Goal: Task Accomplishment & Management: Manage account settings

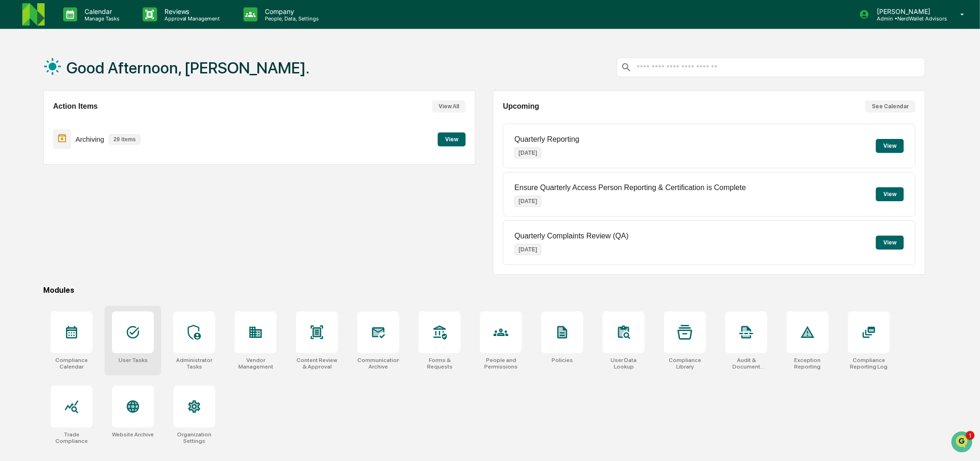
click at [145, 347] on div at bounding box center [133, 332] width 42 height 42
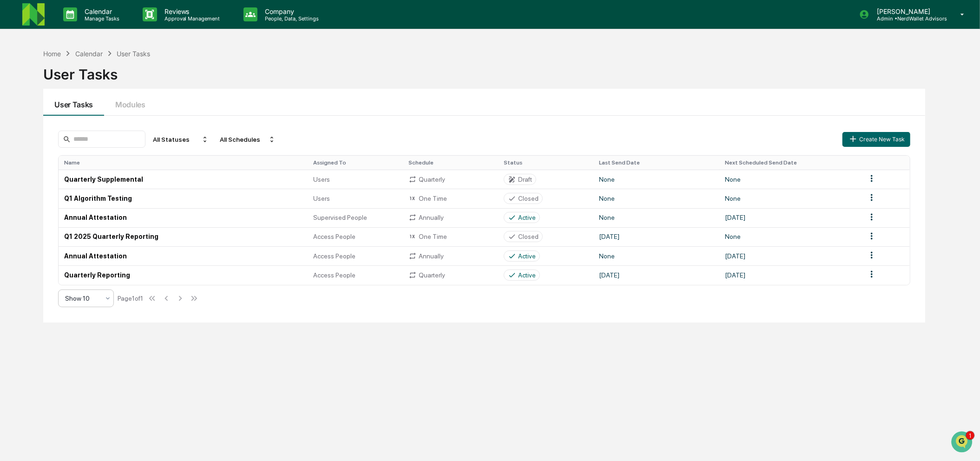
click at [104, 306] on div at bounding box center [107, 298] width 7 height 17
click at [212, 333] on div "Home Calendar User Tasks User Tasks User Tasks Modules All Statuses All Schedul…" at bounding box center [484, 274] width 910 height 461
click at [132, 103] on button "Modules" at bounding box center [130, 102] width 52 height 27
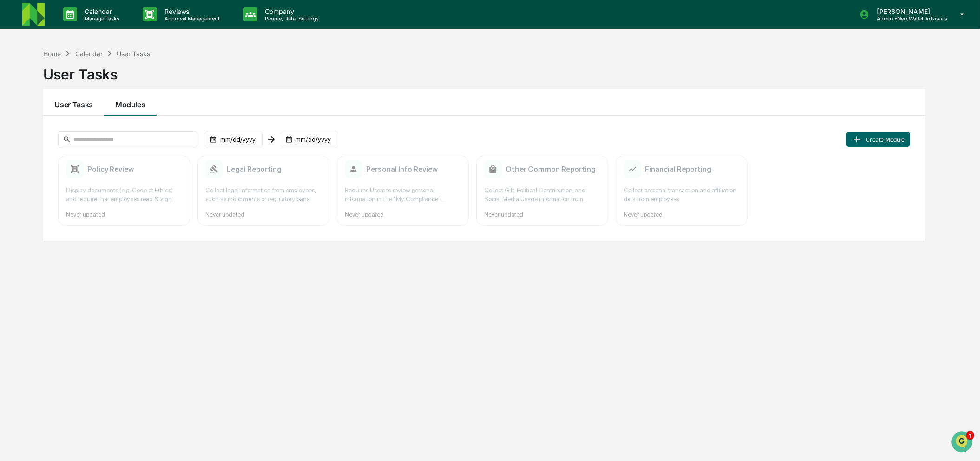
click at [63, 103] on button "User Tasks" at bounding box center [73, 102] width 61 height 27
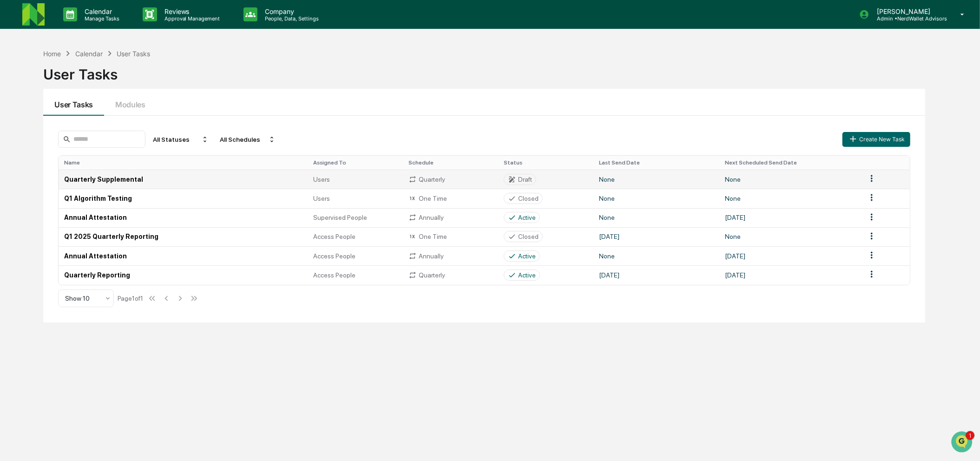
click at [149, 182] on td "Quarterly Supplemental" at bounding box center [183, 179] width 249 height 19
click at [255, 275] on td "Quarterly Reporting" at bounding box center [183, 274] width 249 height 19
click at [872, 277] on html "Calendar Manage Tasks Reviews Approval Management Company People, Data, Setting…" at bounding box center [493, 230] width 986 height 461
click at [872, 292] on div "Edit" at bounding box center [871, 294] width 59 height 15
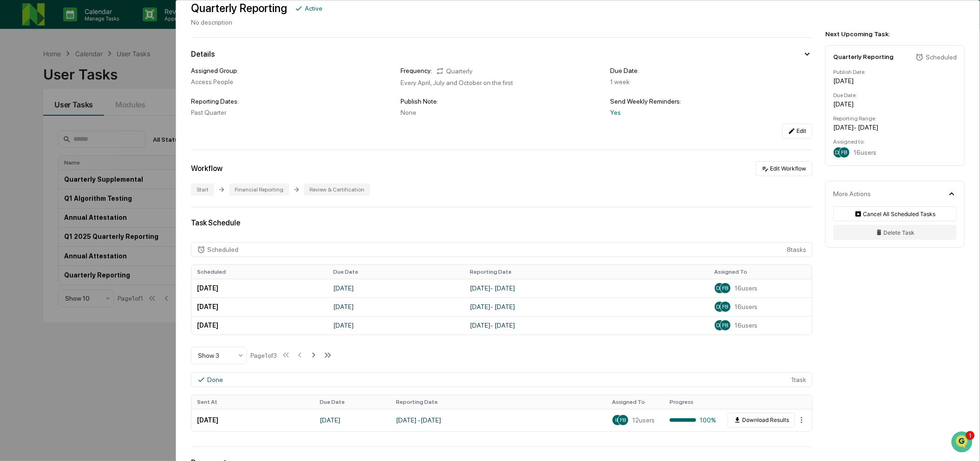
scroll to position [43, 0]
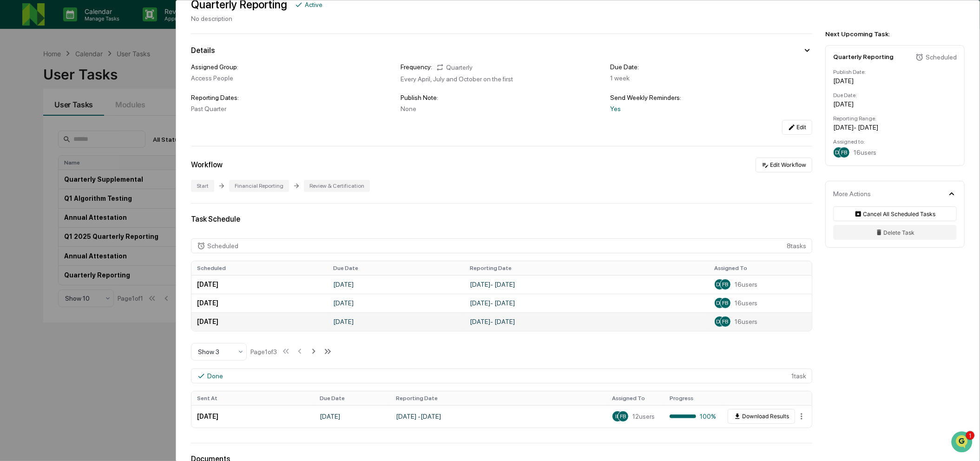
click at [640, 322] on td "[DATE] - [DATE]" at bounding box center [586, 321] width 244 height 19
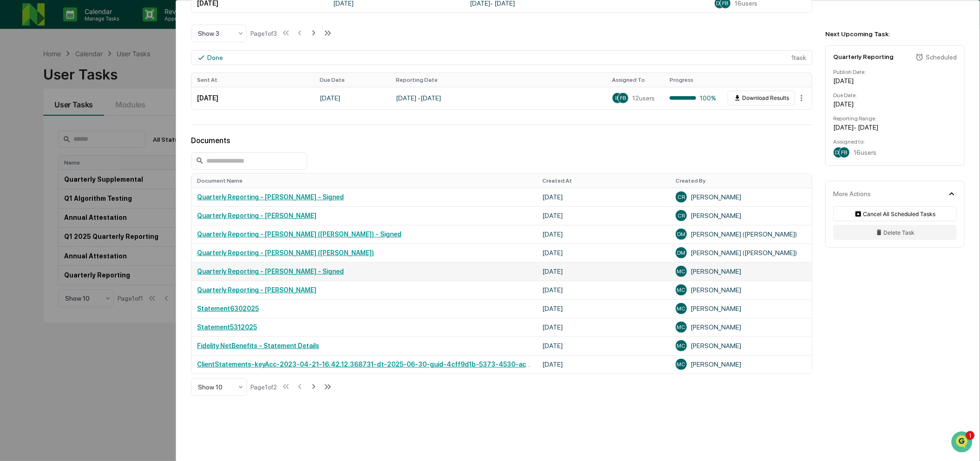
scroll to position [361, 0]
click at [210, 386] on div at bounding box center [215, 386] width 34 height 9
click at [225, 369] on div "Show 100" at bounding box center [218, 367] width 55 height 19
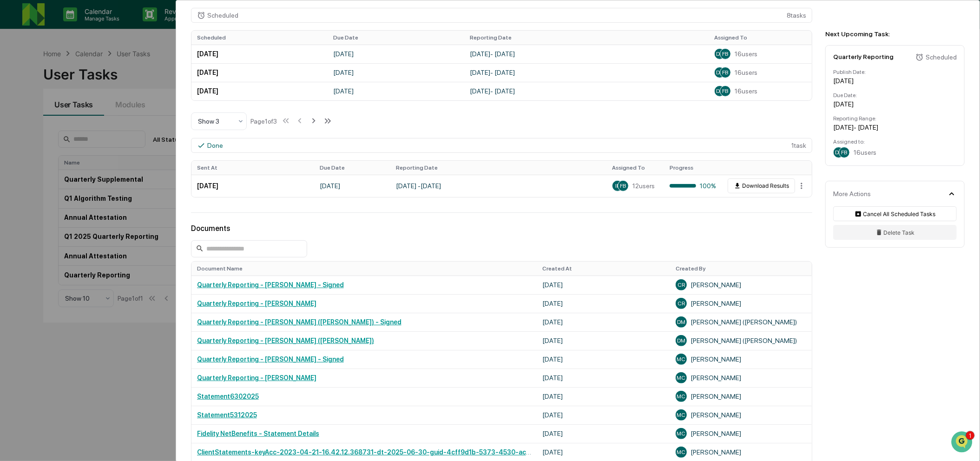
scroll to position [272, 0]
click at [635, 190] on span "12 users" at bounding box center [643, 186] width 22 height 7
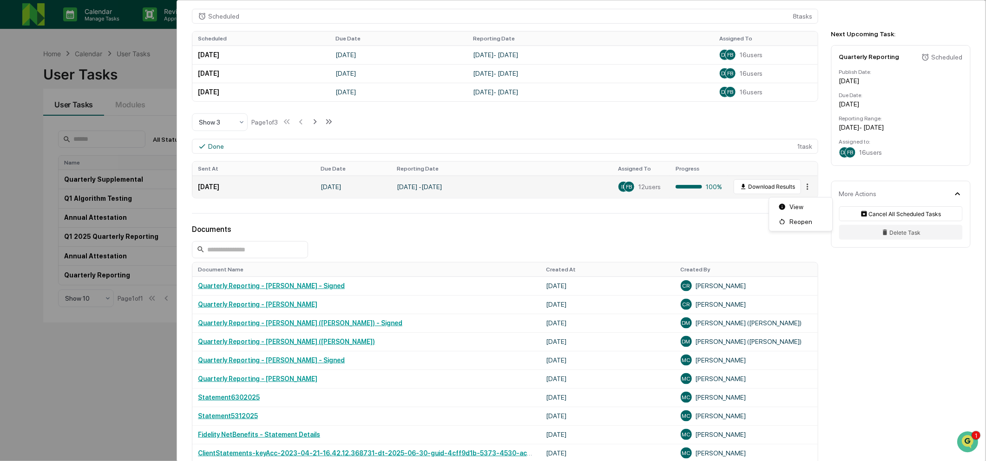
click at [793, 190] on html "Calendar Manage Tasks Reviews Approval Management Company People, Data, Setting…" at bounding box center [493, 230] width 986 height 461
click at [805, 209] on div "View" at bounding box center [800, 206] width 59 height 15
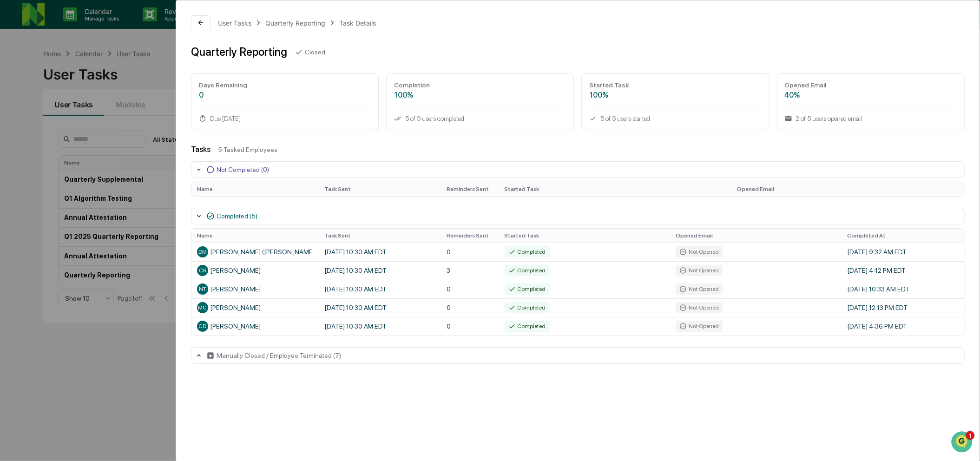
click at [298, 364] on div "Manually Closed / Employee Terminated (7)" at bounding box center [577, 355] width 773 height 17
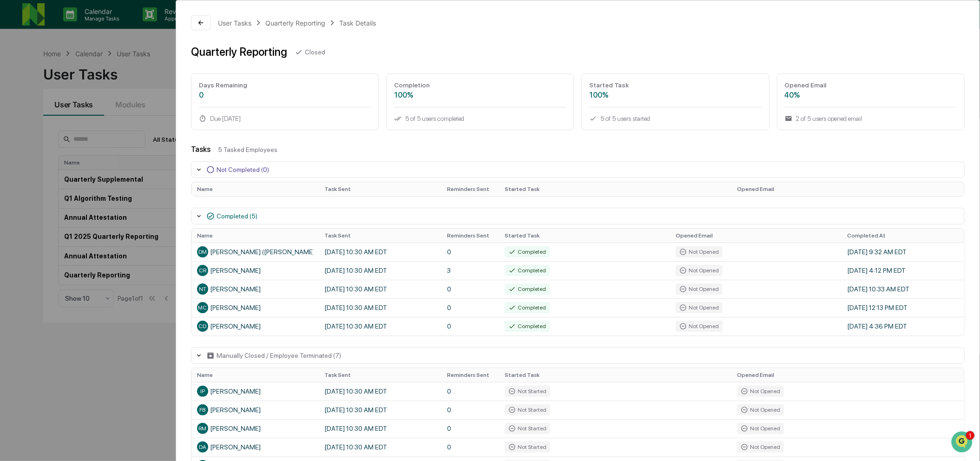
scroll to position [73, 0]
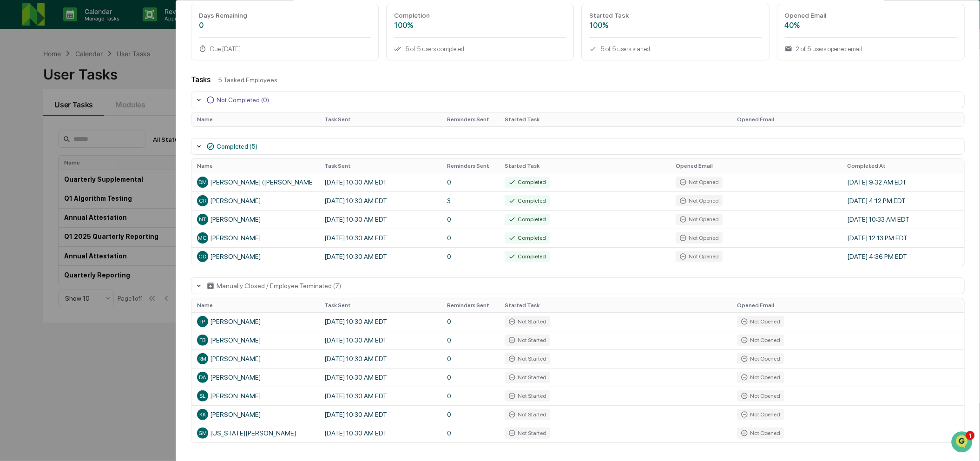
click at [157, 416] on div "User Tasks Quarterly Reporting Task Details Quarterly Reporting Closed Days Rem…" at bounding box center [490, 230] width 980 height 461
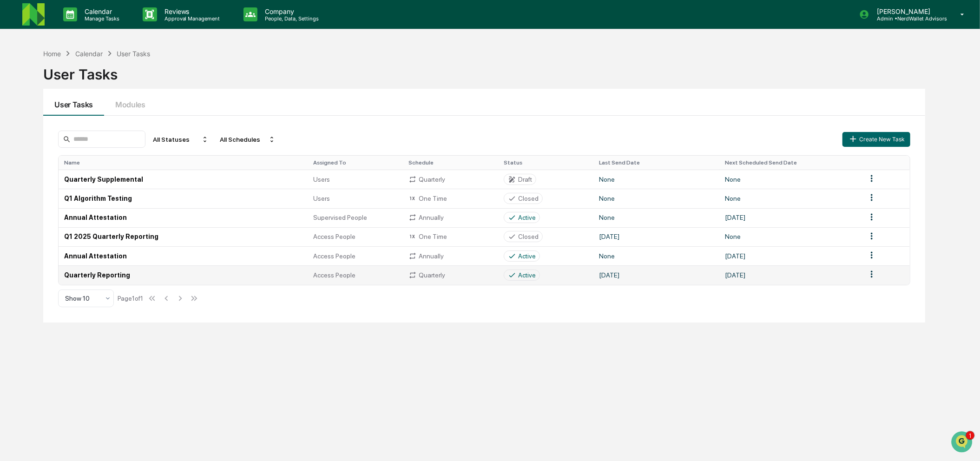
click at [107, 279] on td "Quarterly Reporting" at bounding box center [183, 274] width 249 height 19
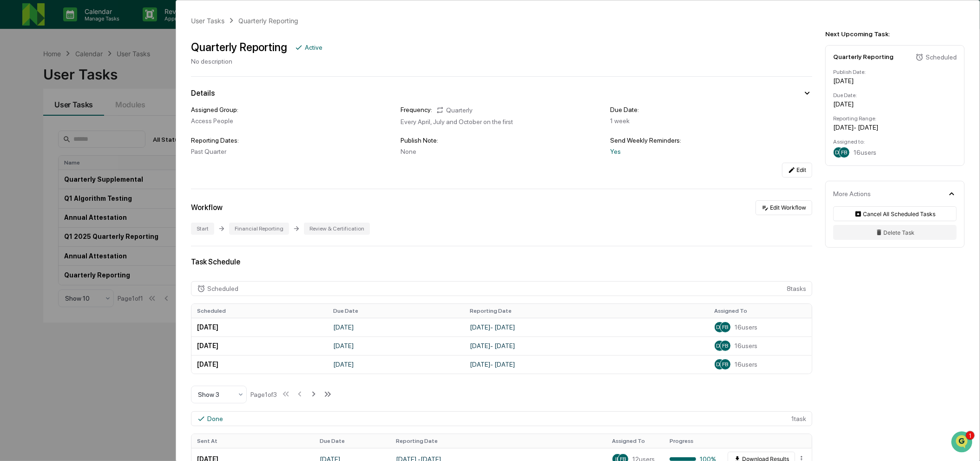
click at [173, 212] on div "User Tasks Quarterly Reporting Quarterly Reporting Active No description Detail…" at bounding box center [490, 230] width 980 height 461
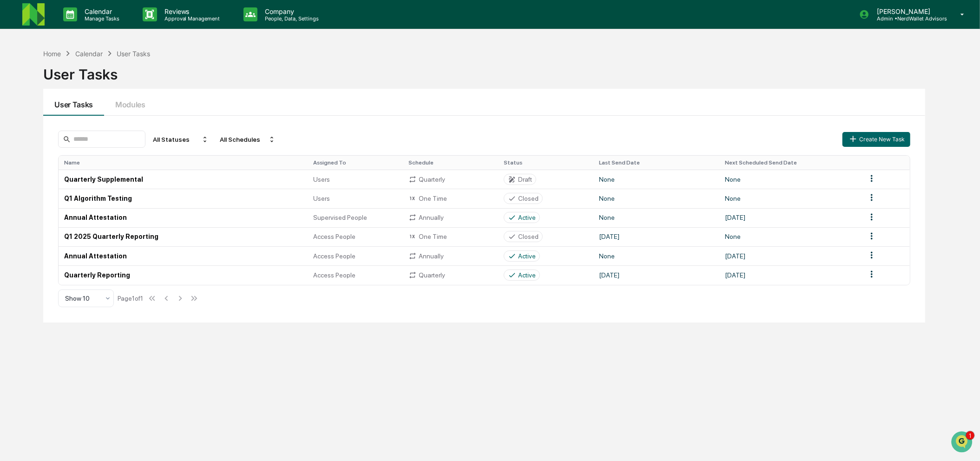
click at [40, 20] on img at bounding box center [33, 14] width 22 height 22
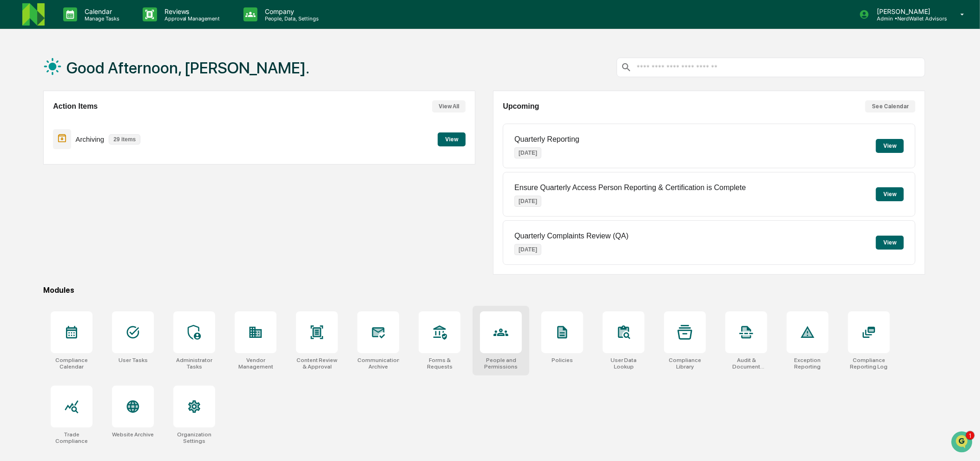
click at [506, 352] on div at bounding box center [501, 332] width 42 height 42
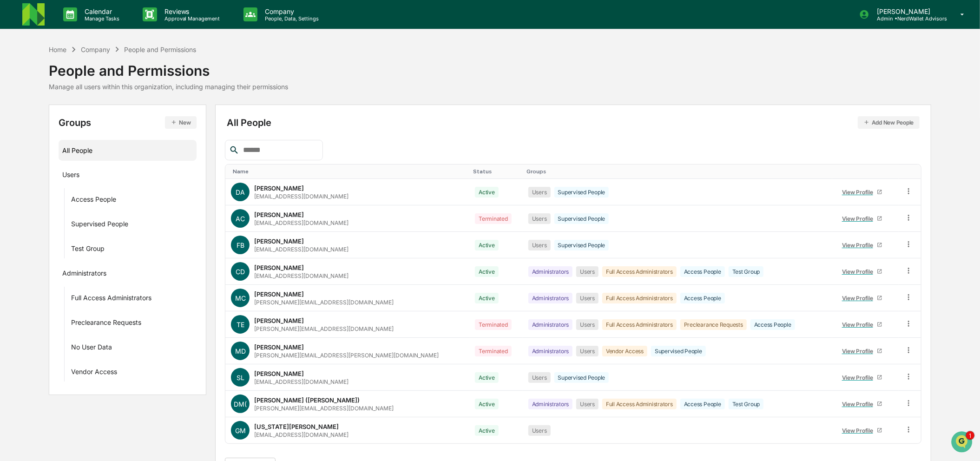
scroll to position [27, 0]
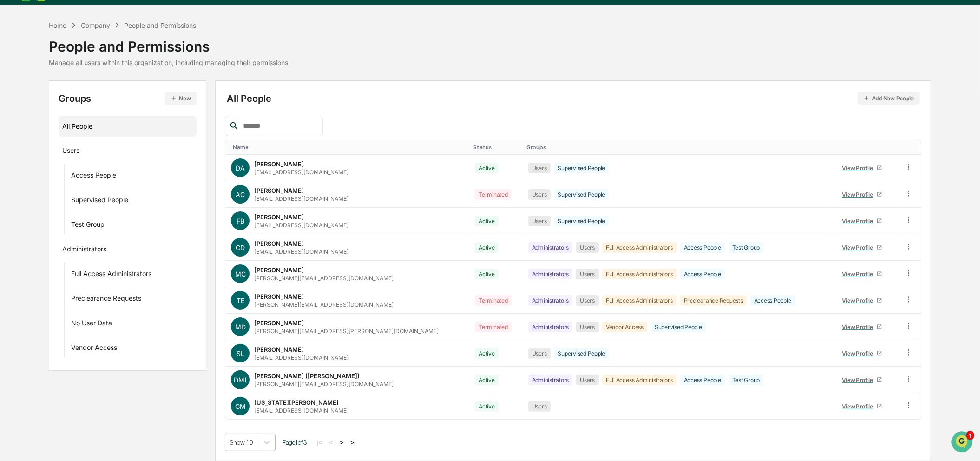
click at [253, 443] on body "Calendar Manage Tasks Reviews Approval Management Company People, Data, Setting…" at bounding box center [490, 218] width 980 height 485
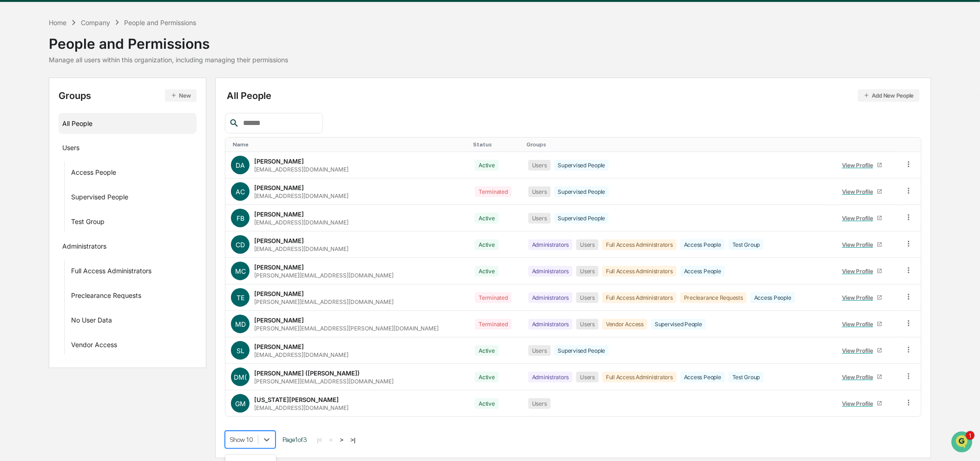
scroll to position [102, 0]
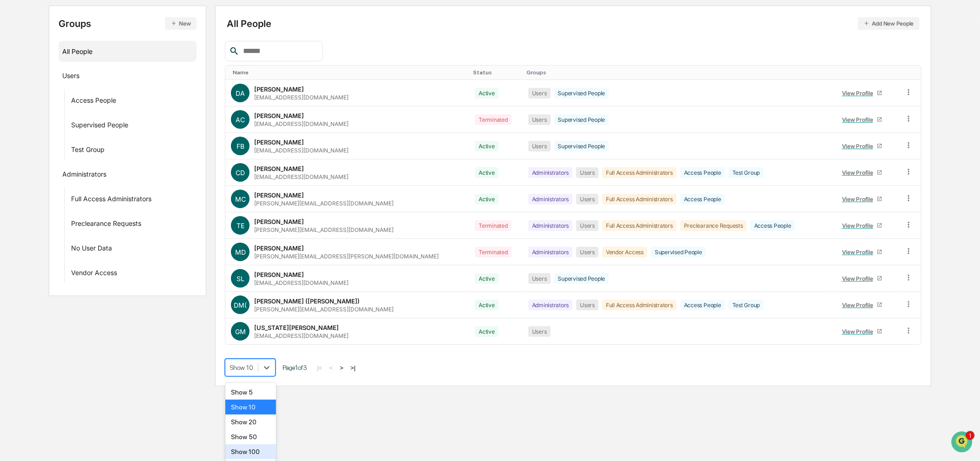
click at [251, 448] on div "Show 100" at bounding box center [250, 451] width 51 height 15
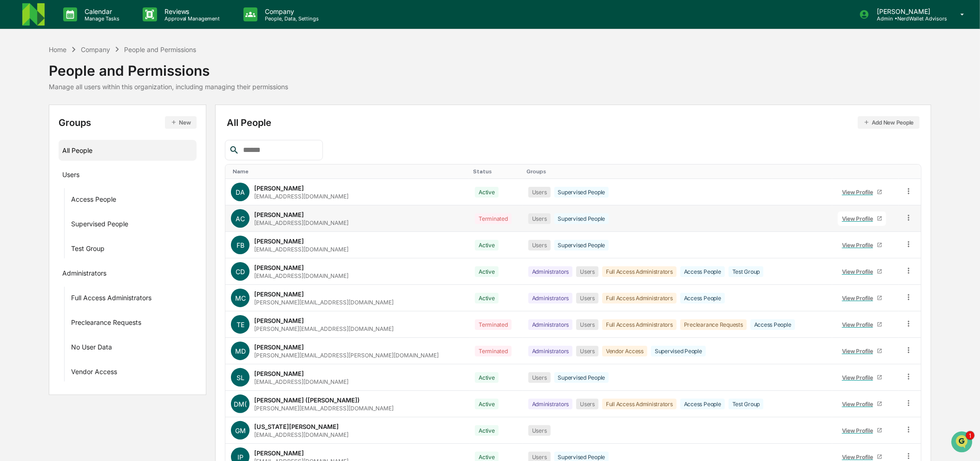
scroll to position [320, 0]
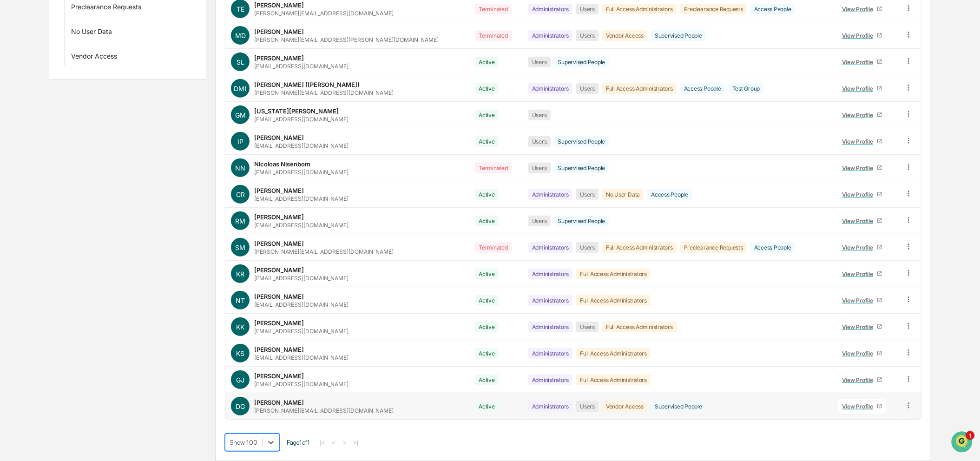
click at [277, 404] on div "Deana Gutierrez" at bounding box center [279, 402] width 50 height 7
click at [854, 399] on link "View Profile" at bounding box center [862, 406] width 48 height 14
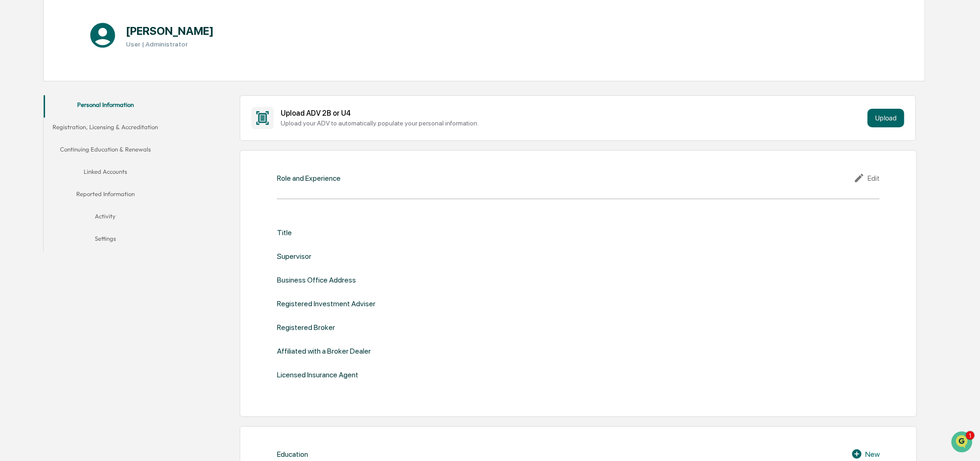
click at [90, 182] on button "Linked Accounts" at bounding box center [105, 173] width 123 height 22
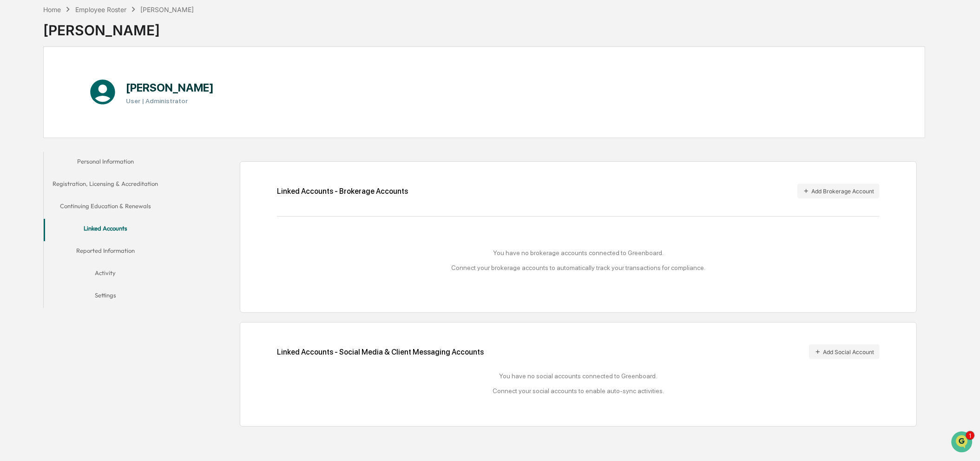
click at [111, 249] on button "Reported Information" at bounding box center [105, 252] width 123 height 22
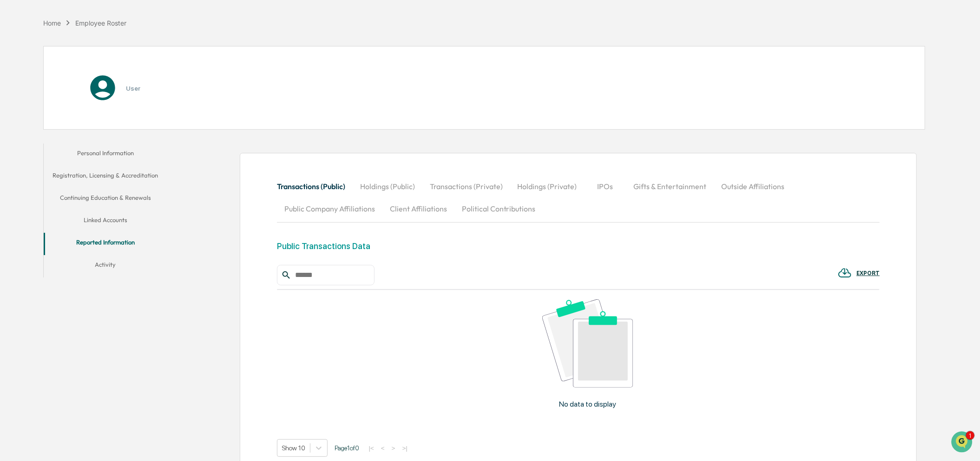
click at [118, 188] on button "Registration, Licensing & Accreditation" at bounding box center [105, 177] width 123 height 22
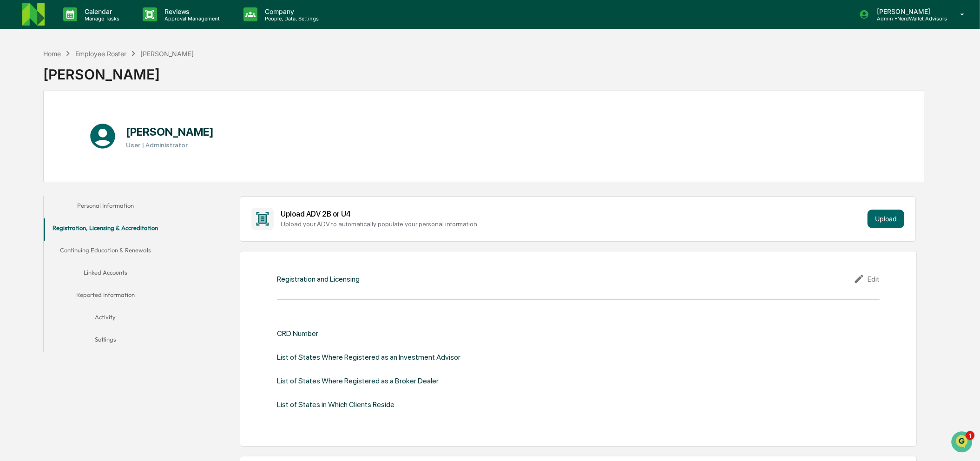
click at [28, 14] on img at bounding box center [33, 14] width 22 height 22
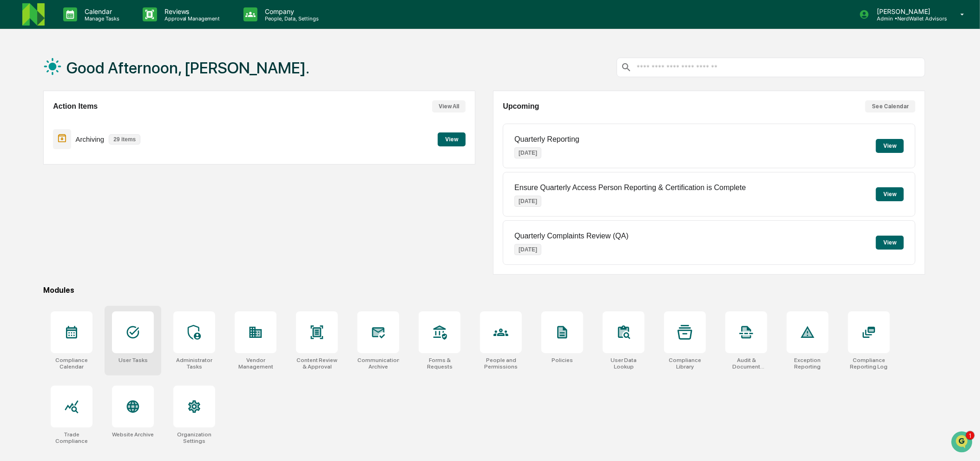
click at [153, 343] on div at bounding box center [133, 332] width 42 height 42
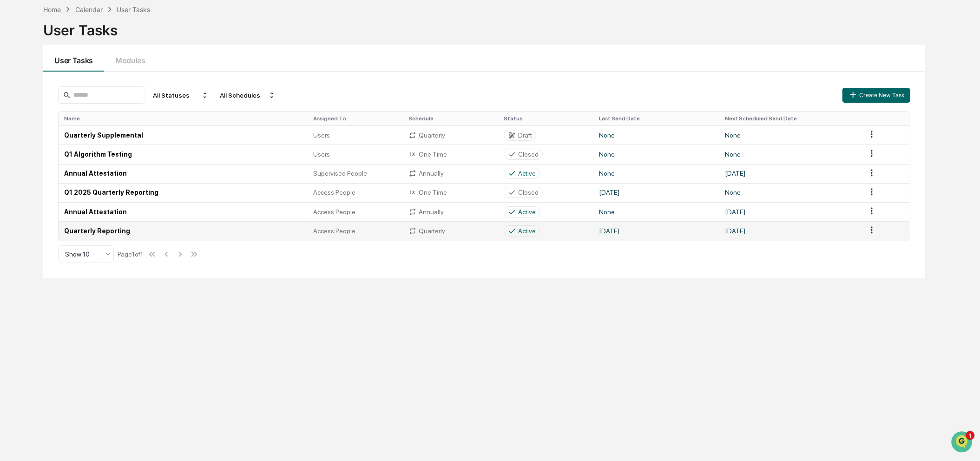
click at [129, 231] on td "Quarterly Reporting" at bounding box center [183, 230] width 249 height 19
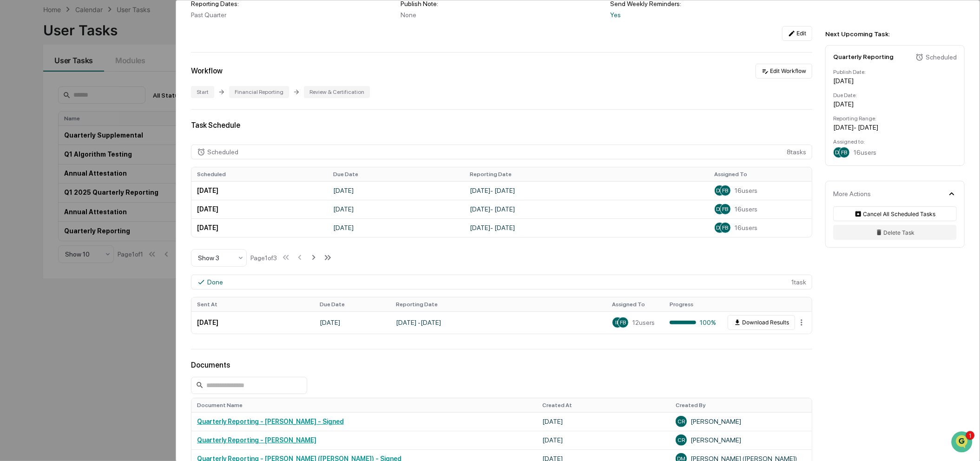
scroll to position [138, 0]
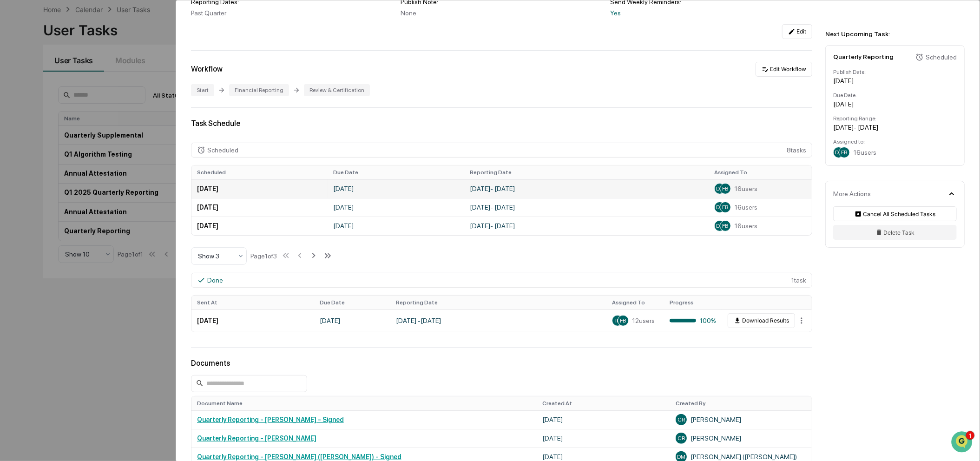
click at [734, 192] on span "16 users" at bounding box center [745, 188] width 23 height 7
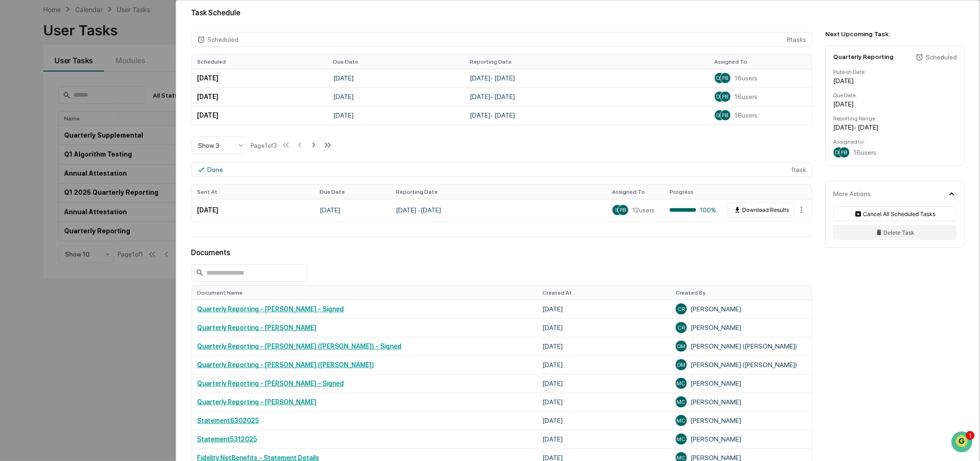
scroll to position [245, 0]
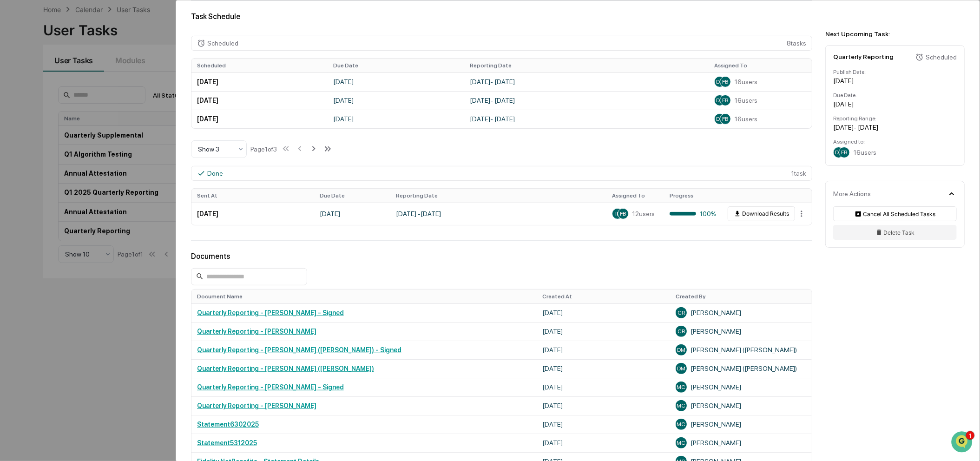
click at [143, 318] on div "User Tasks Quarterly Reporting Quarterly Reporting Active No description Detail…" at bounding box center [490, 230] width 980 height 461
